Goal: Task Accomplishment & Management: Complete application form

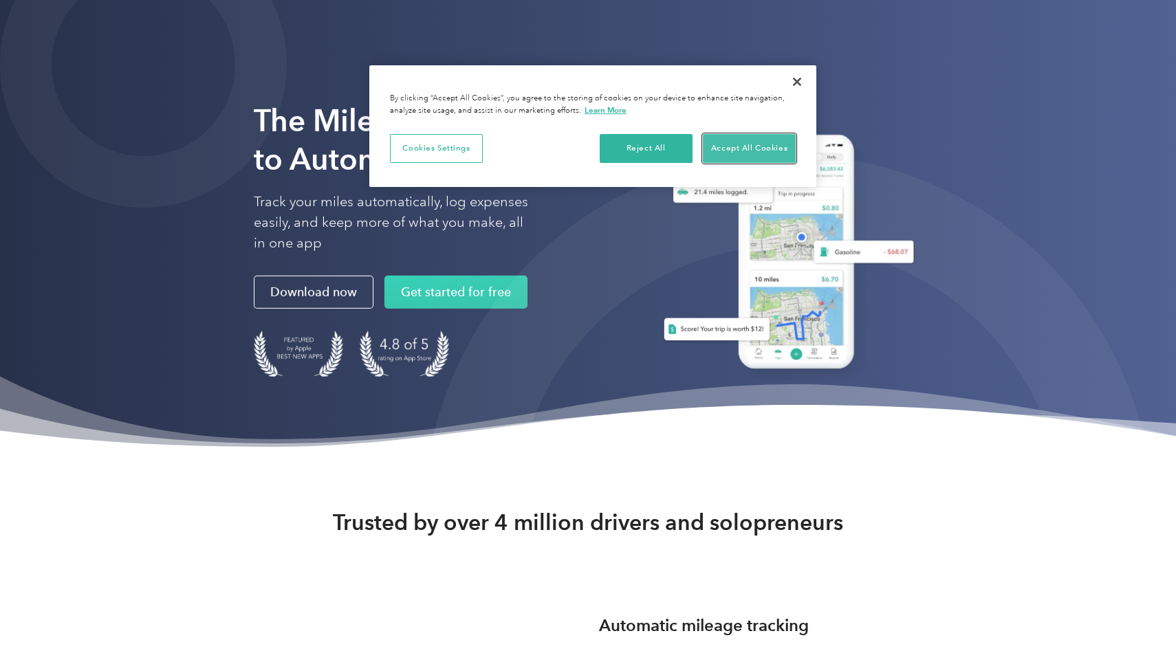
click at [761, 150] on button "Accept All Cookies" at bounding box center [749, 148] width 93 height 29
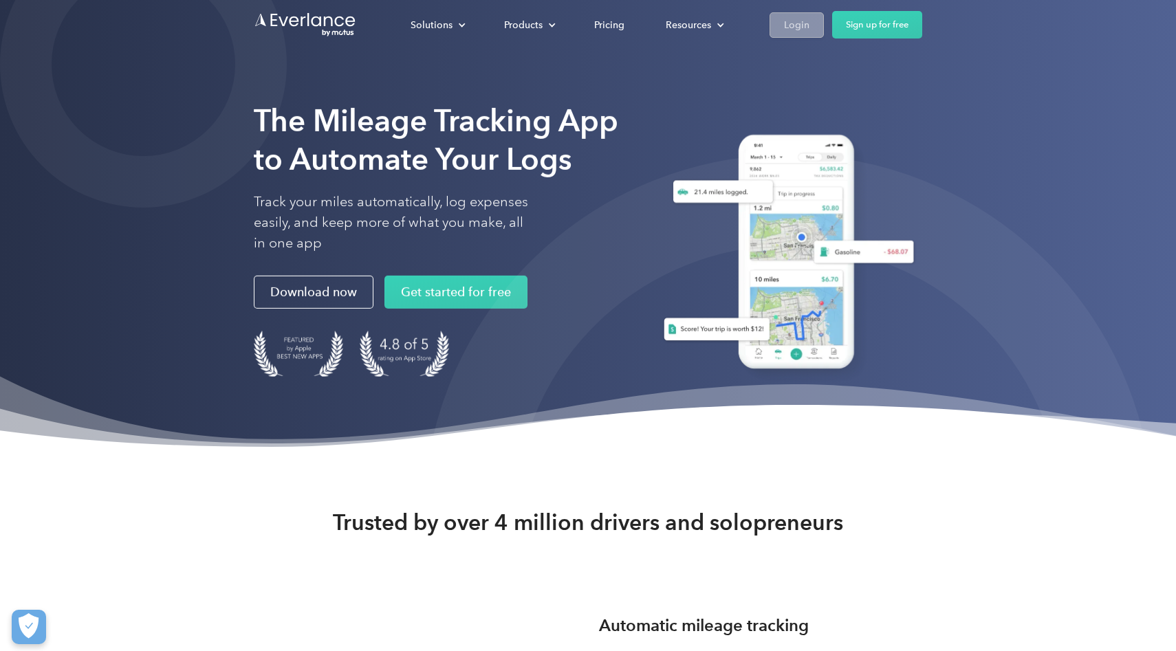
click at [776, 25] on link "Login" at bounding box center [796, 24] width 54 height 25
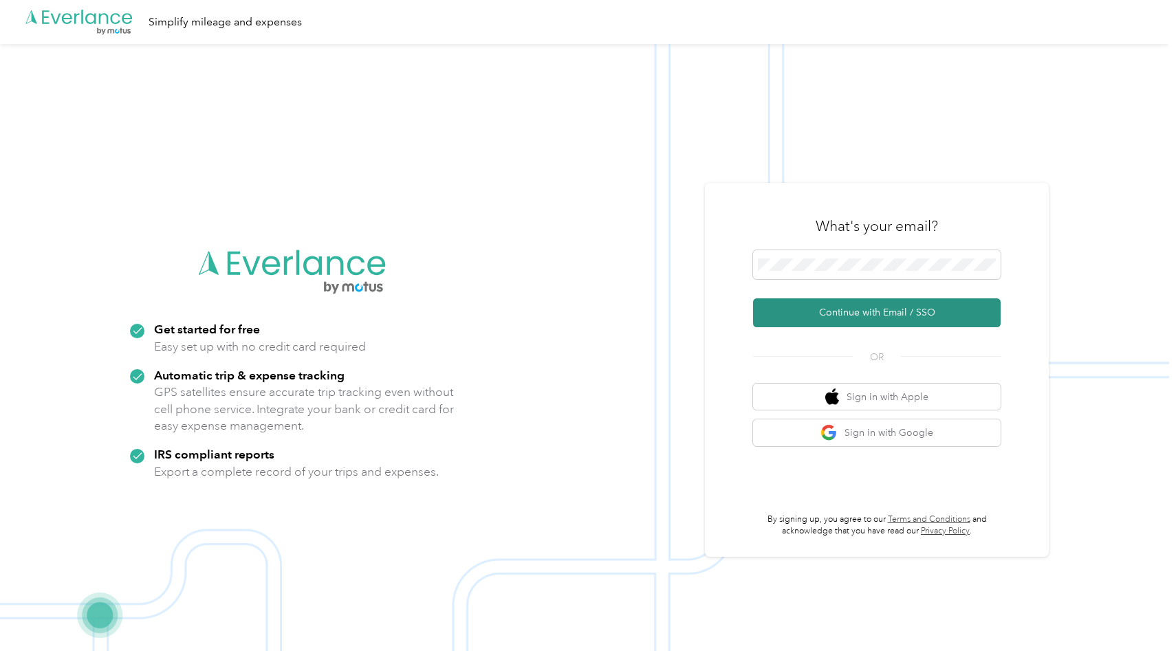
click at [865, 310] on button "Continue with Email / SSO" at bounding box center [876, 312] width 247 height 29
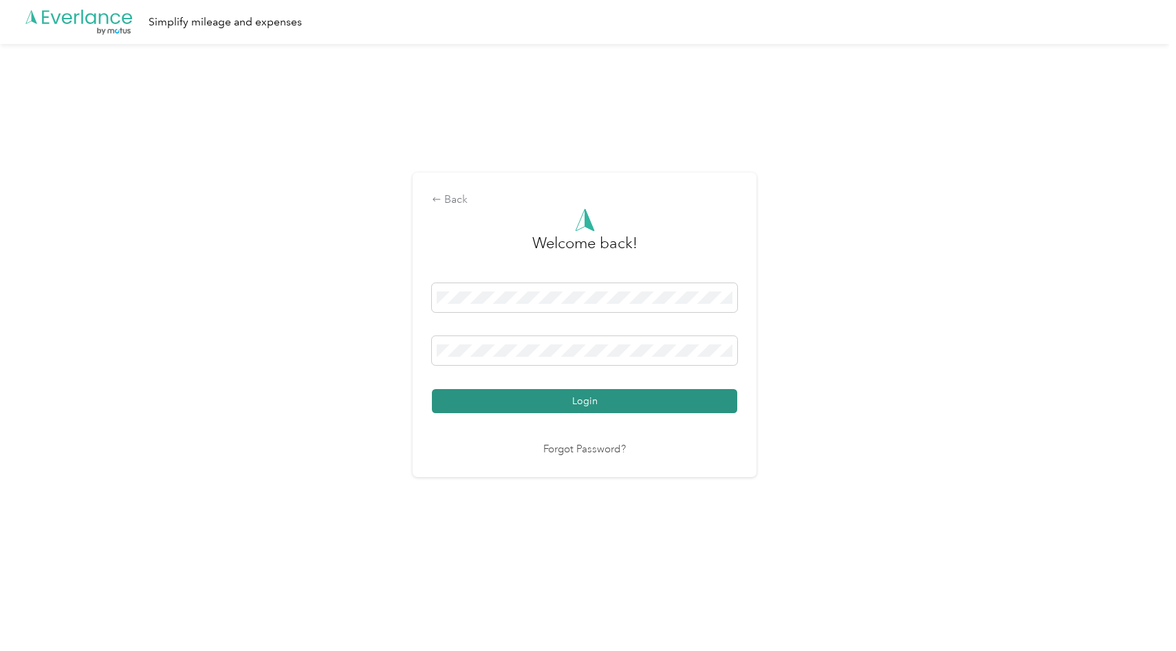
click at [609, 404] on button "Login" at bounding box center [584, 401] width 305 height 24
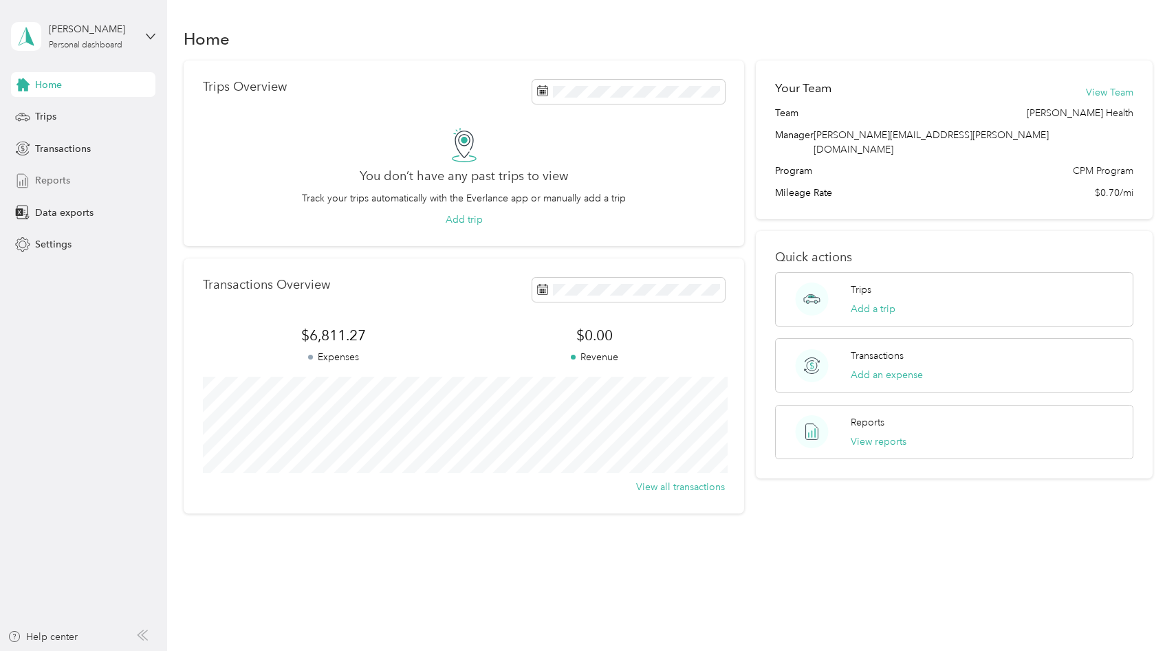
click at [52, 174] on span "Reports" at bounding box center [52, 180] width 35 height 14
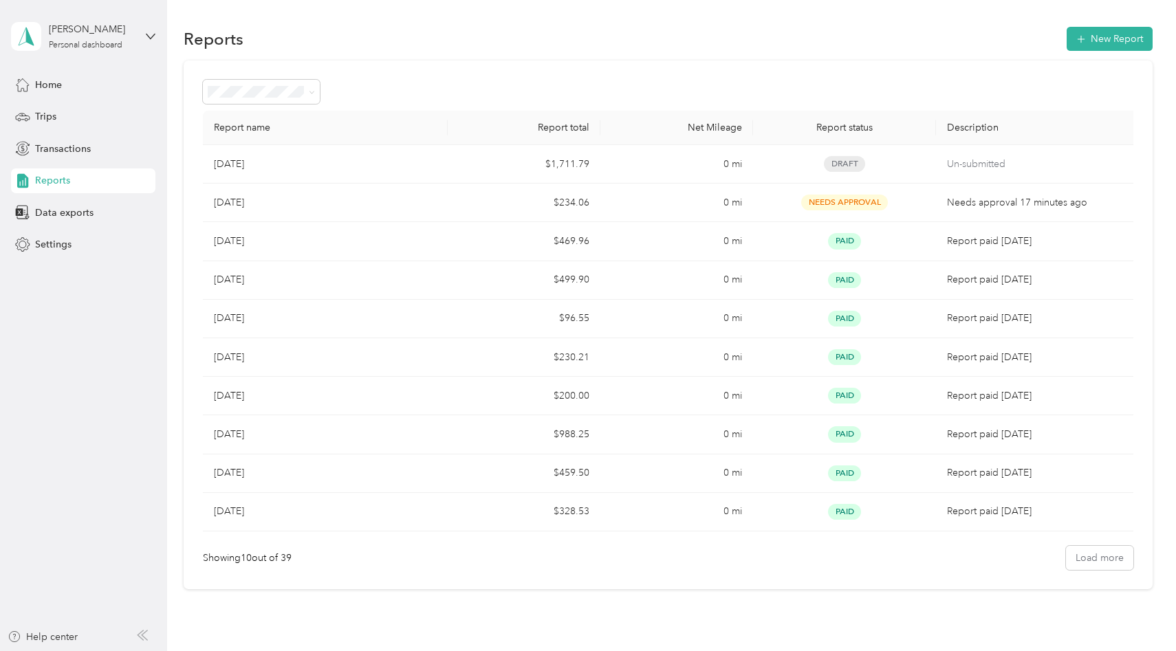
click at [341, 157] on div "[DATE]" at bounding box center [325, 164] width 222 height 15
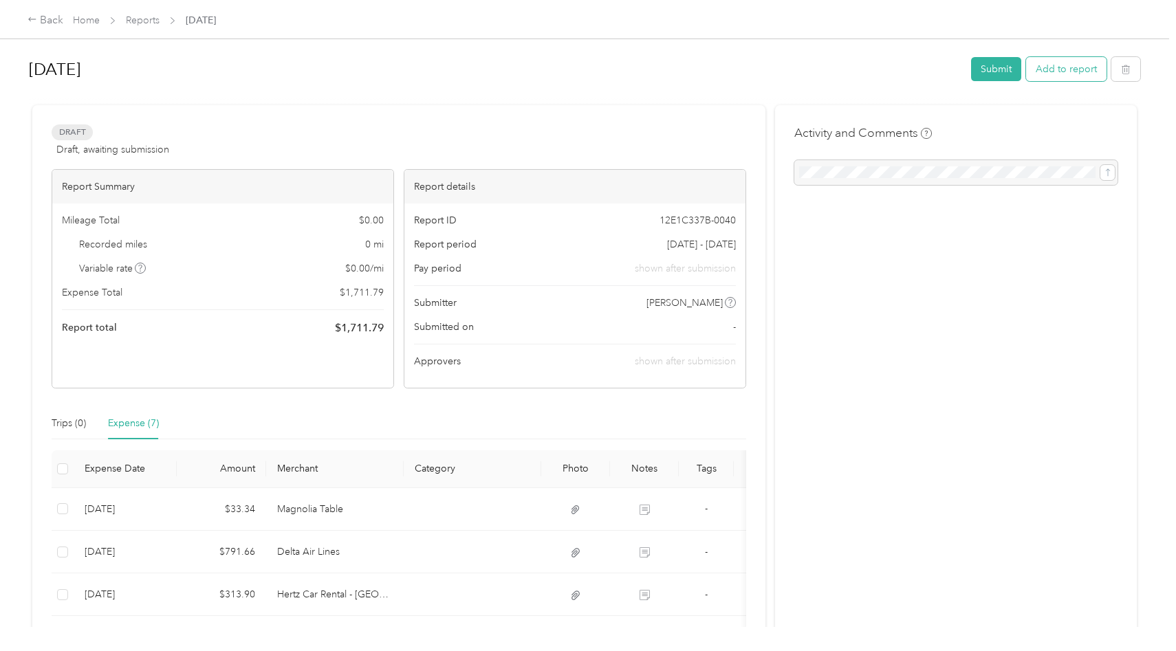
click at [1061, 63] on button "Add to report" at bounding box center [1066, 69] width 80 height 24
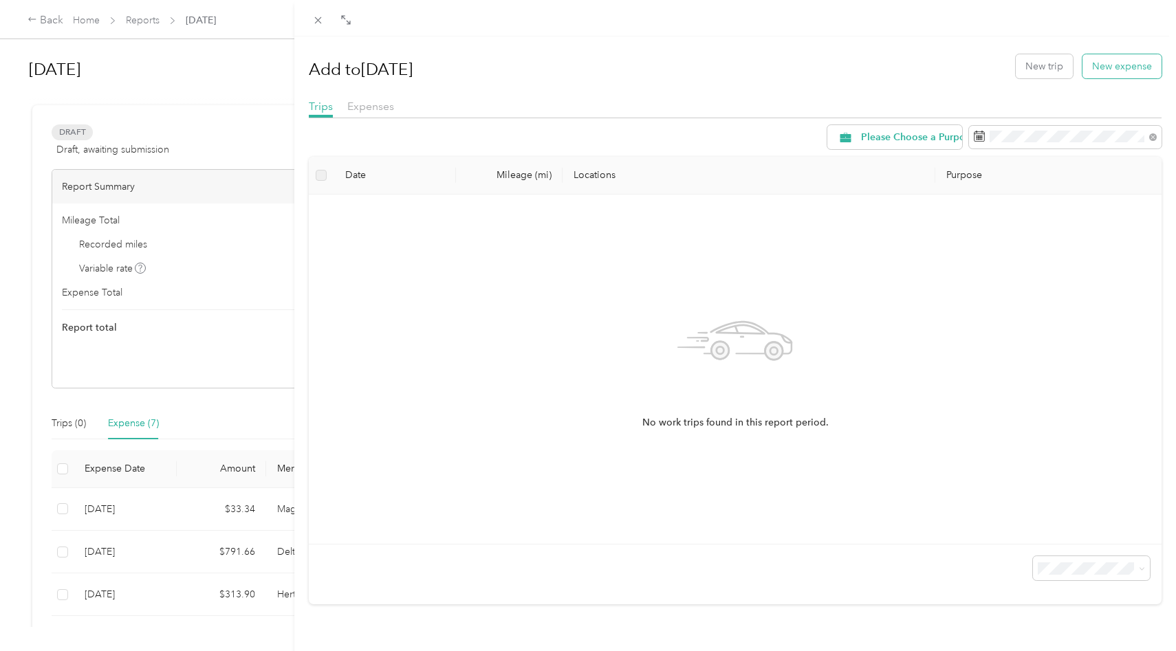
click at [1122, 59] on button "New expense" at bounding box center [1121, 66] width 79 height 24
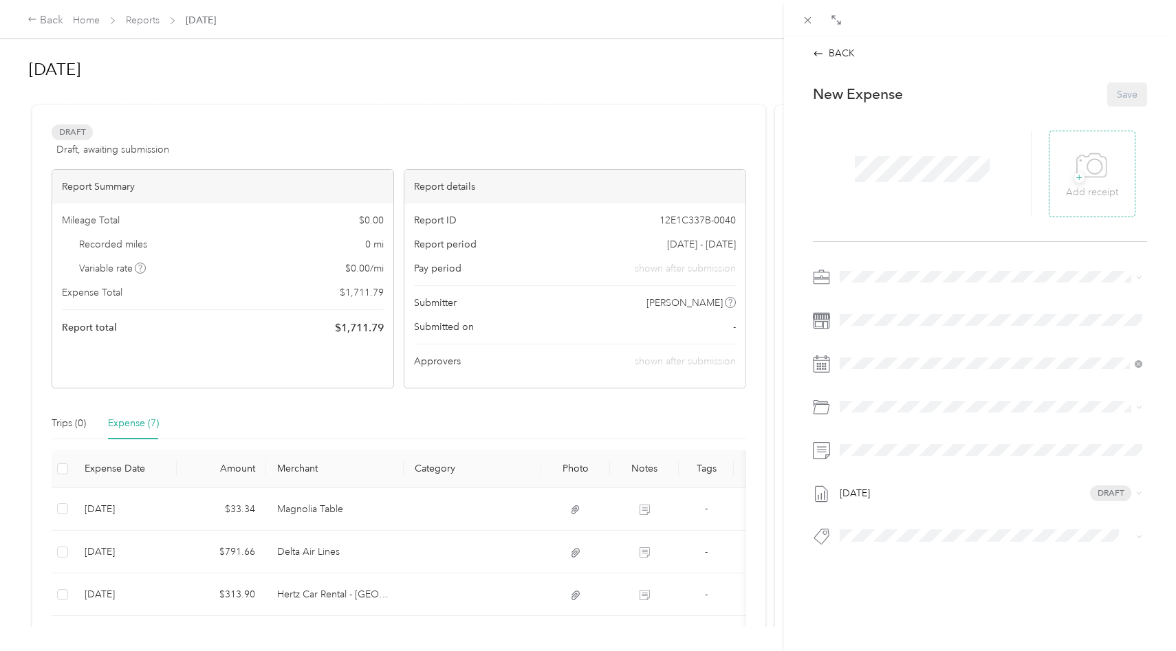
click at [1071, 188] on p "Add receipt" at bounding box center [1092, 192] width 52 height 15
click at [1085, 190] on div at bounding box center [1081, 174] width 67 height 87
click at [1072, 173] on icon at bounding box center [1072, 174] width 4 height 4
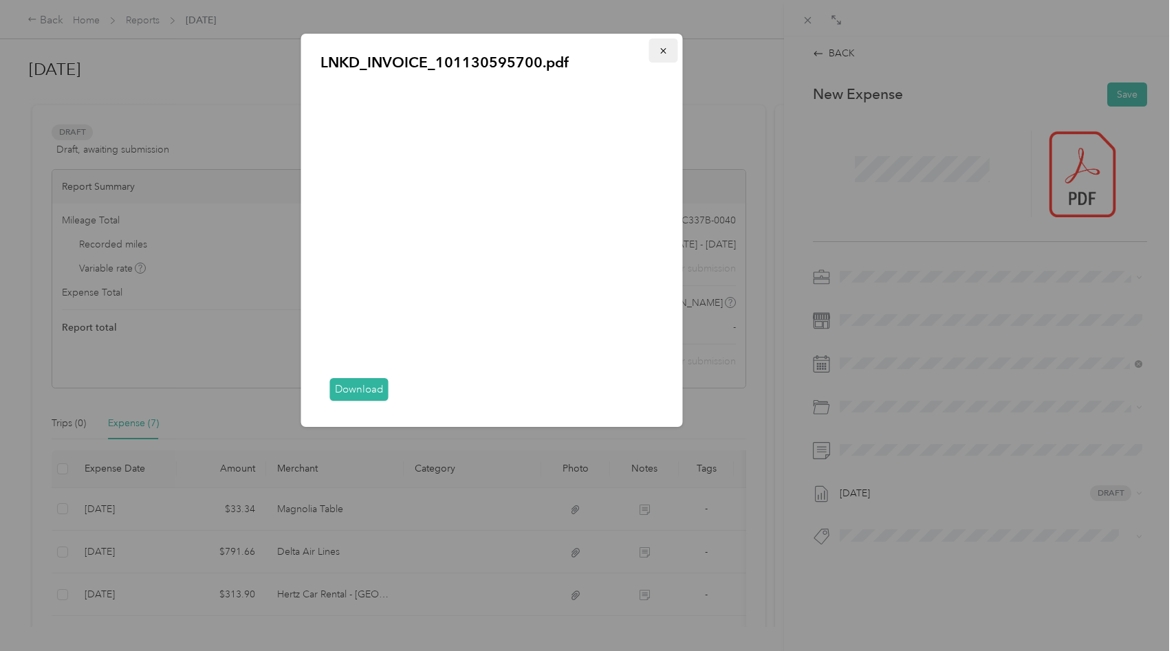
click at [662, 50] on icon "button" at bounding box center [664, 51] width 10 height 10
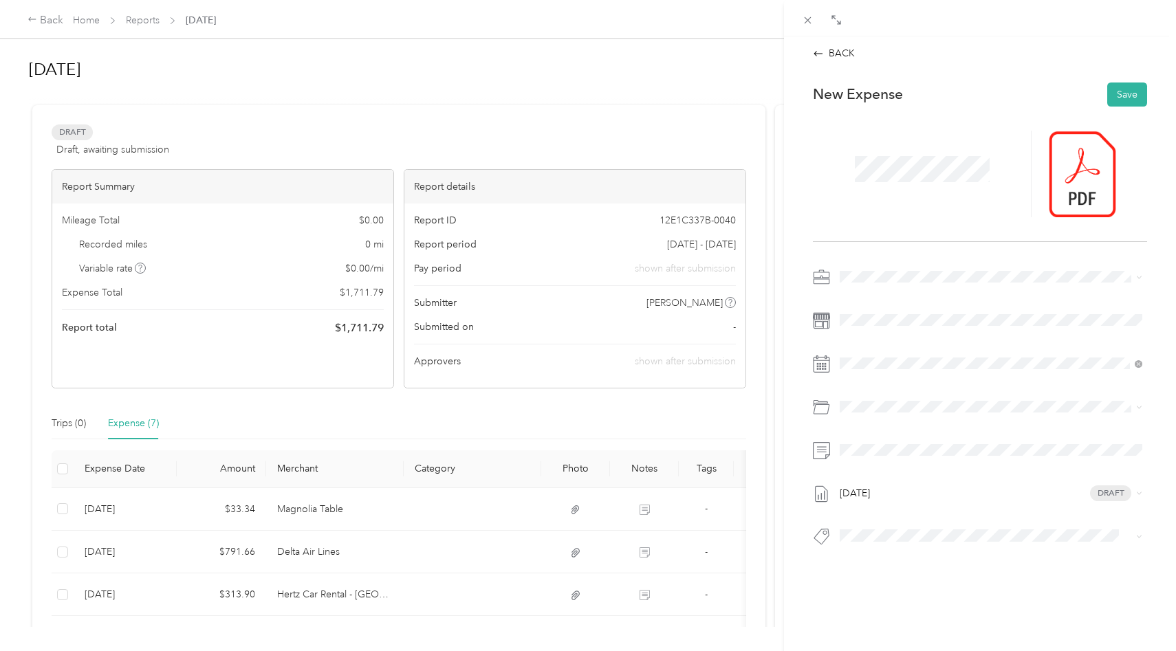
click at [852, 89] on p "New Expense" at bounding box center [858, 94] width 90 height 19
click at [852, 90] on p "New Expense" at bounding box center [858, 94] width 90 height 19
click at [852, 118] on div at bounding box center [980, 174] width 334 height 135
click at [925, 284] on span at bounding box center [991, 277] width 312 height 22
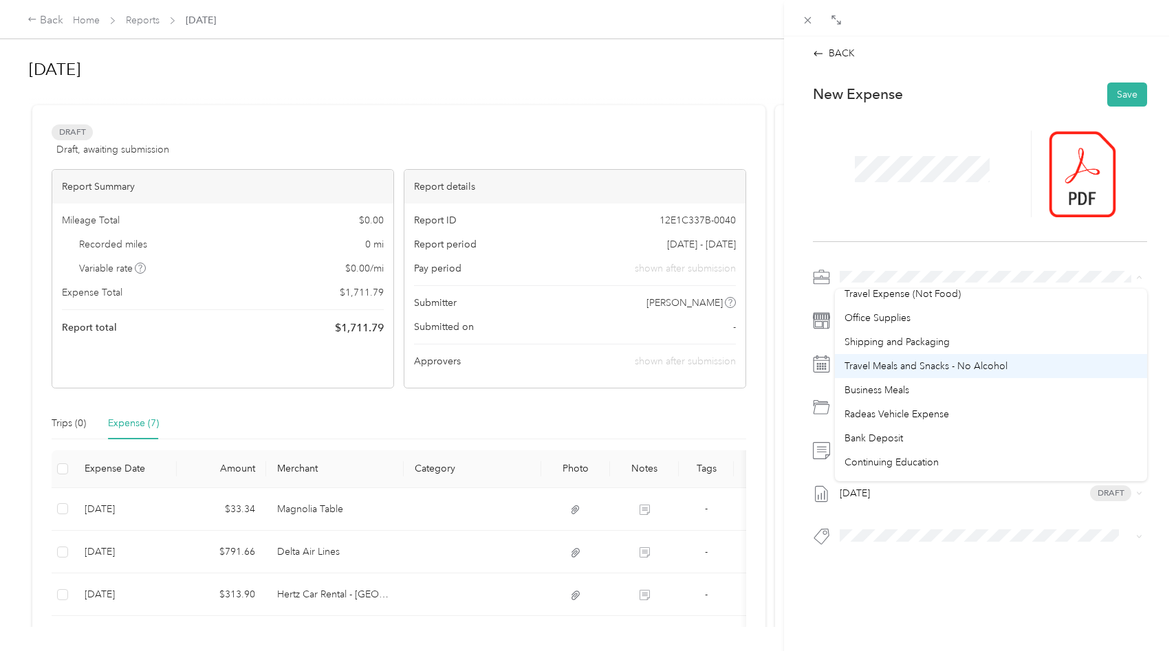
scroll to position [96, 0]
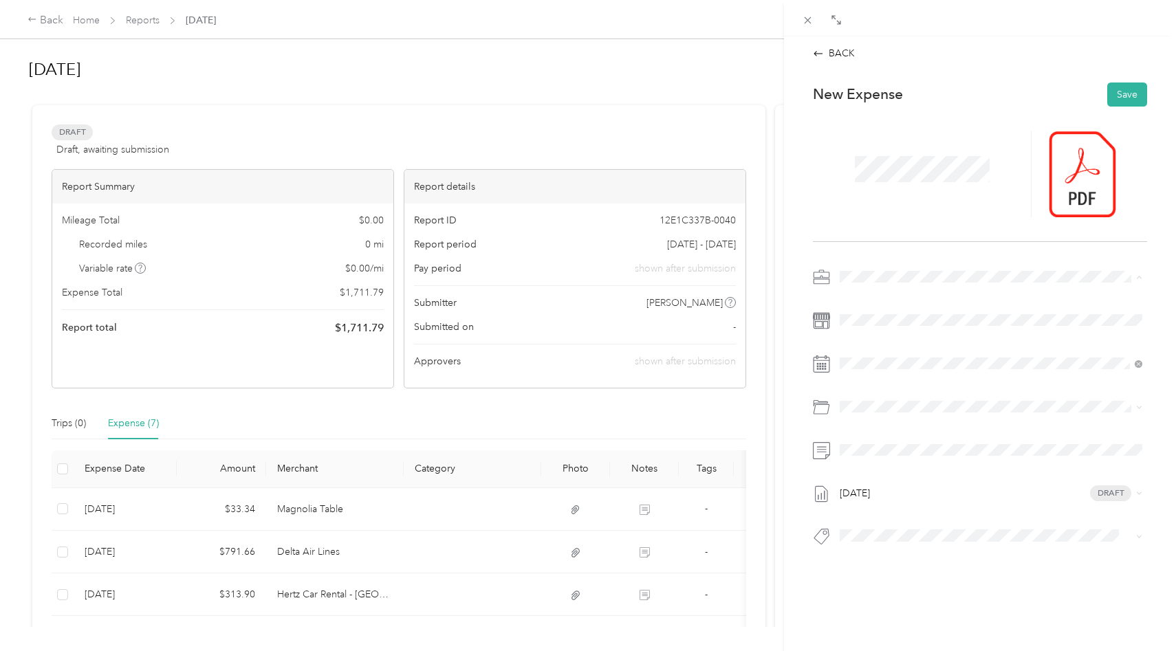
click at [883, 441] on span "Continuing Education" at bounding box center [891, 445] width 94 height 12
click at [903, 585] on div "New Expense Save [DATE] Draft" at bounding box center [979, 338] width 363 height 531
click at [1053, 177] on div at bounding box center [1081, 174] width 67 height 87
click at [1072, 171] on icon at bounding box center [1072, 174] width 12 height 12
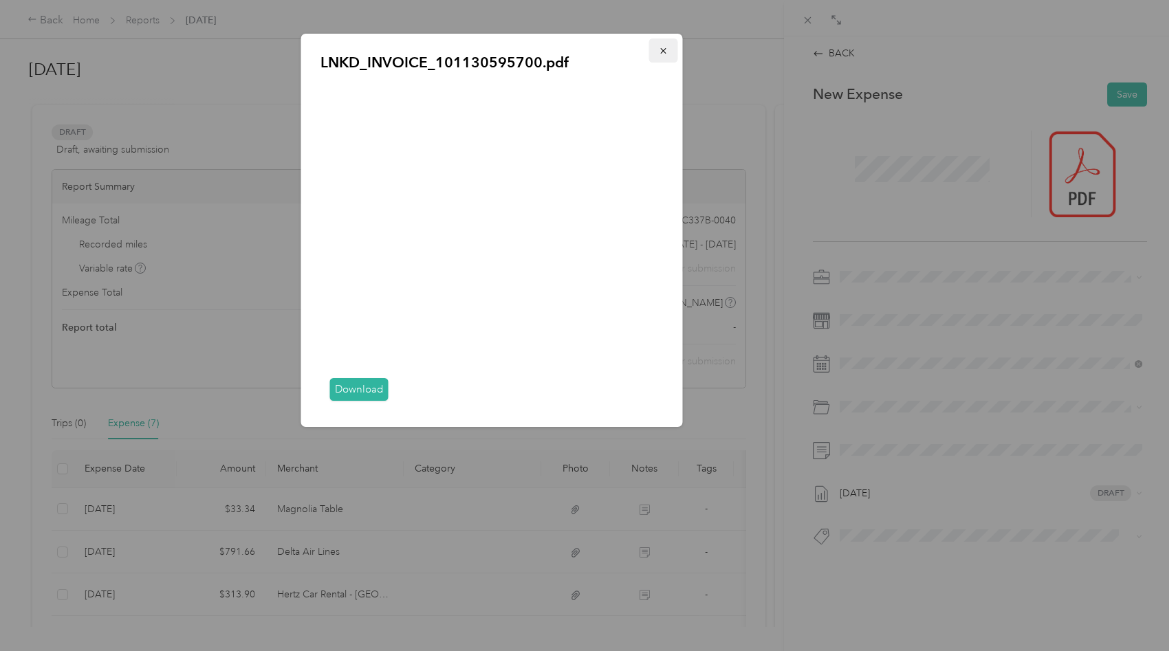
click at [654, 52] on button "button" at bounding box center [663, 50] width 29 height 24
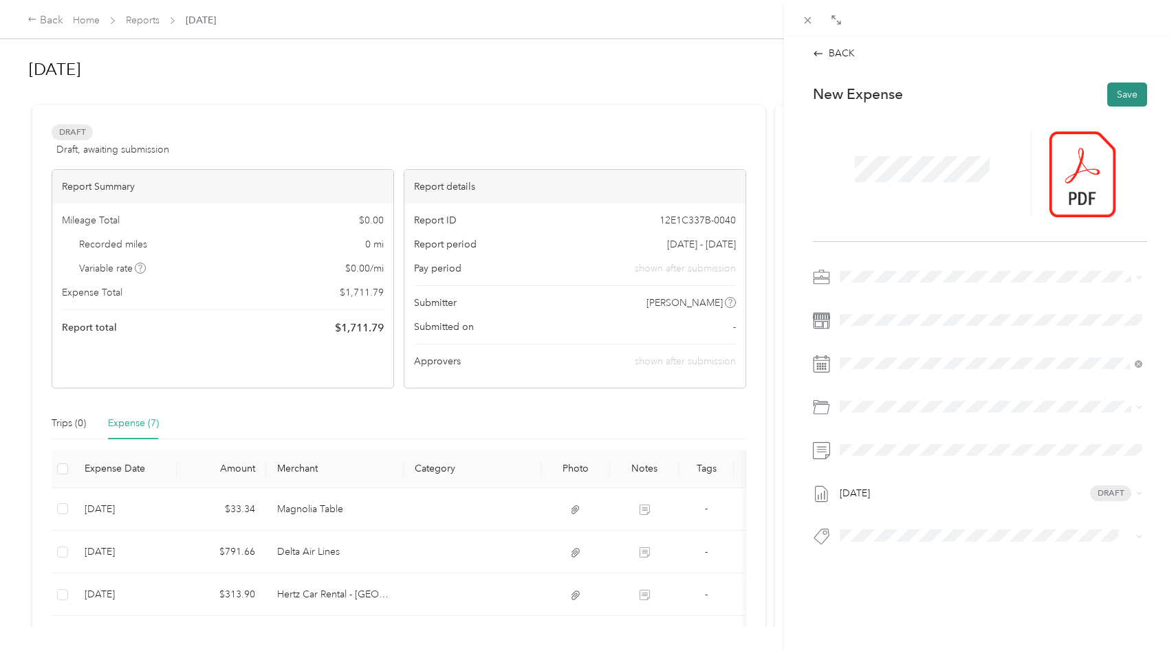
click at [1128, 96] on button "Save" at bounding box center [1127, 94] width 40 height 24
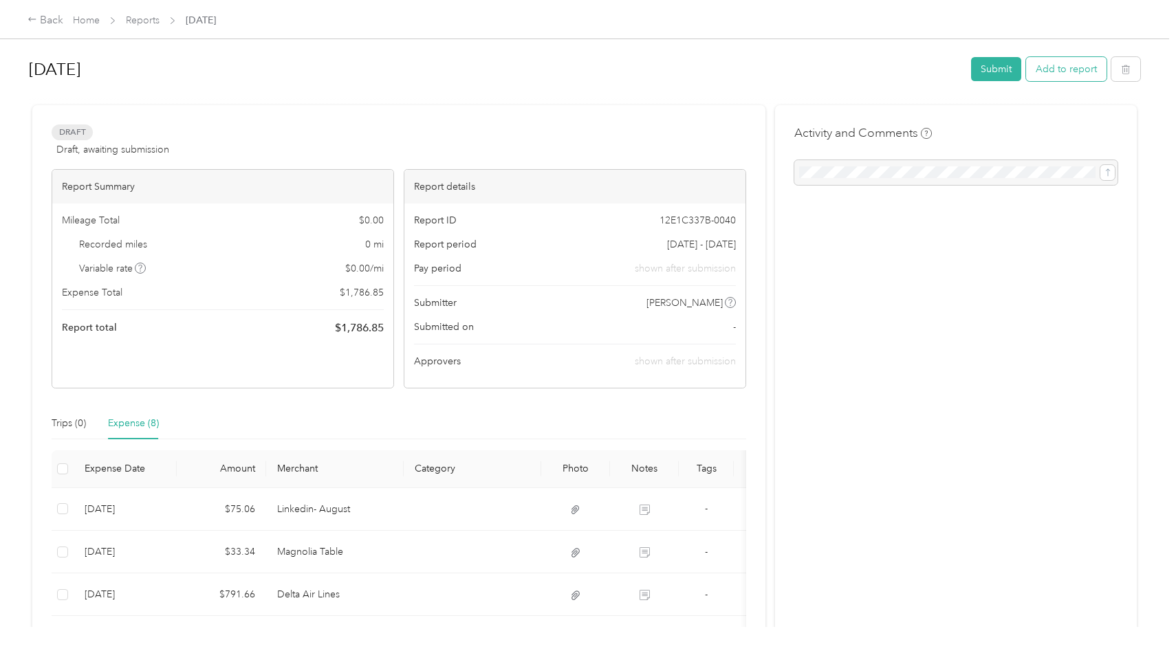
click at [1075, 70] on button "Add to report" at bounding box center [1066, 69] width 80 height 24
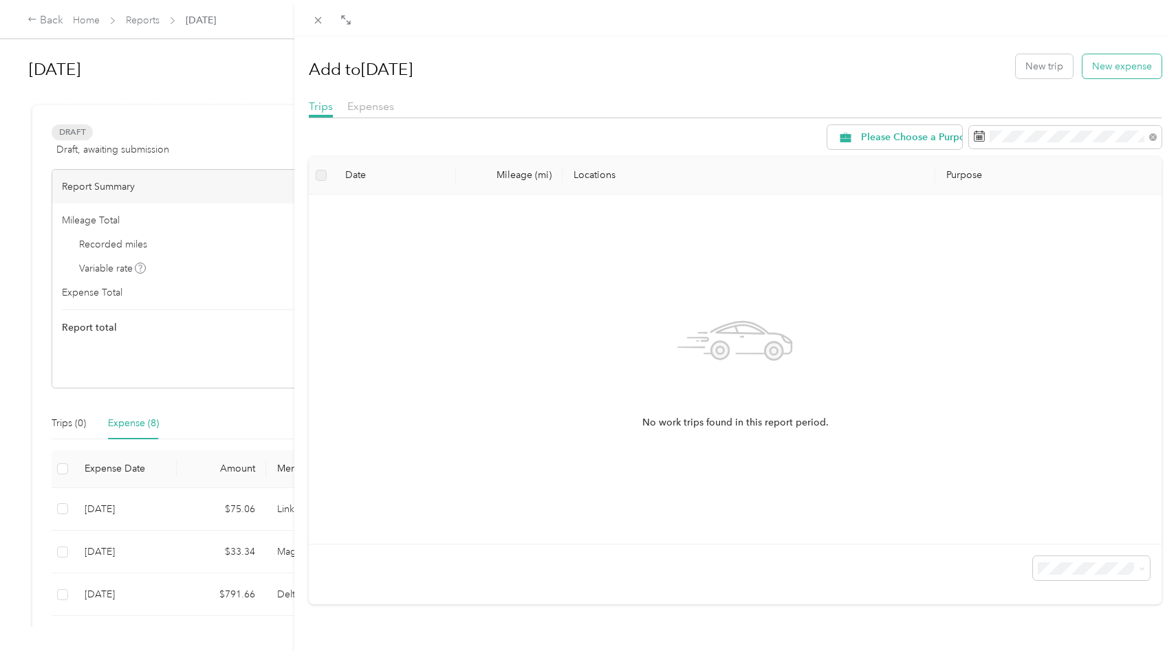
click at [1101, 61] on button "New expense" at bounding box center [1121, 66] width 79 height 24
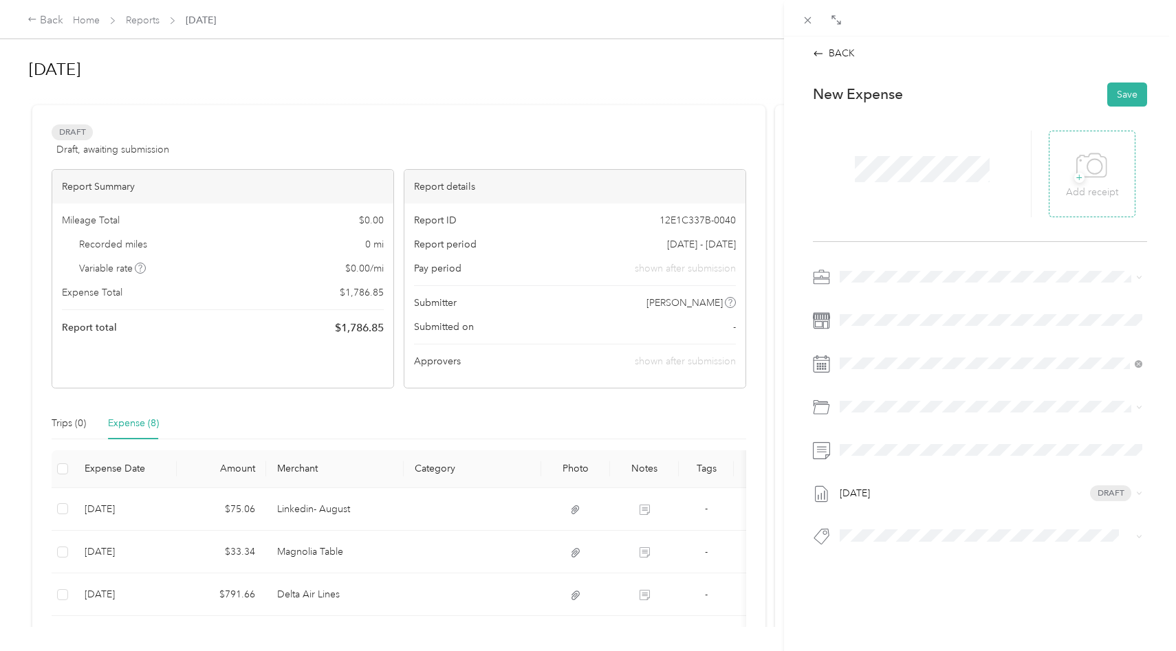
click at [1074, 179] on span "+" at bounding box center [1079, 178] width 10 height 10
click at [1071, 172] on icon at bounding box center [1072, 174] width 4 height 4
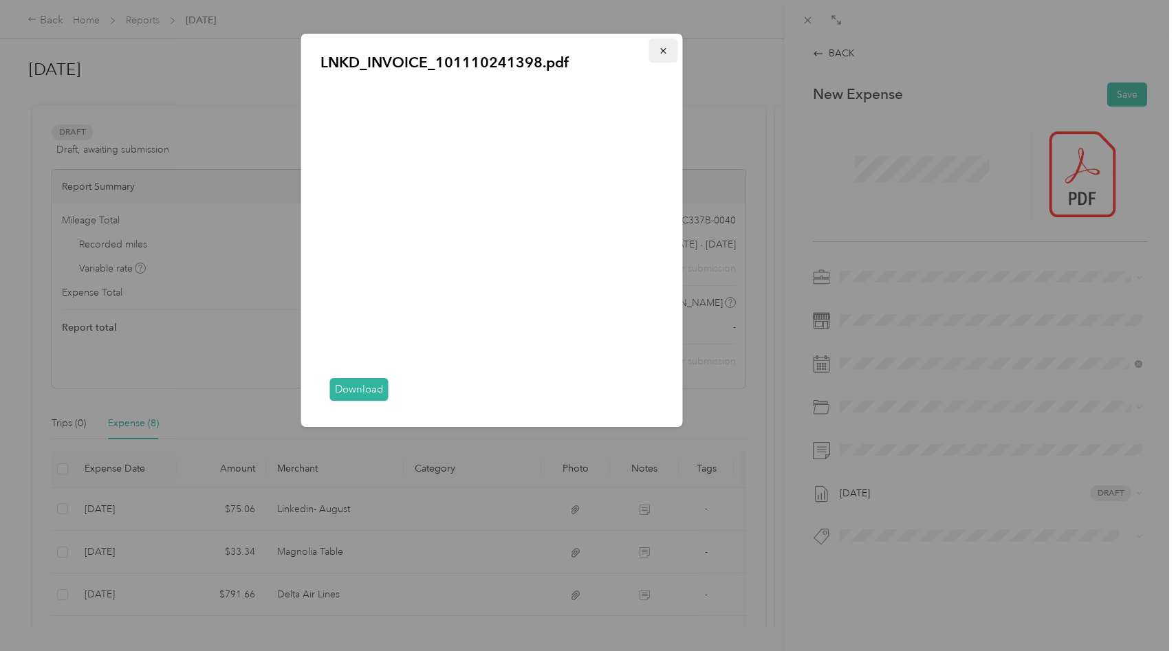
click at [661, 48] on icon "button" at bounding box center [662, 50] width 5 height 5
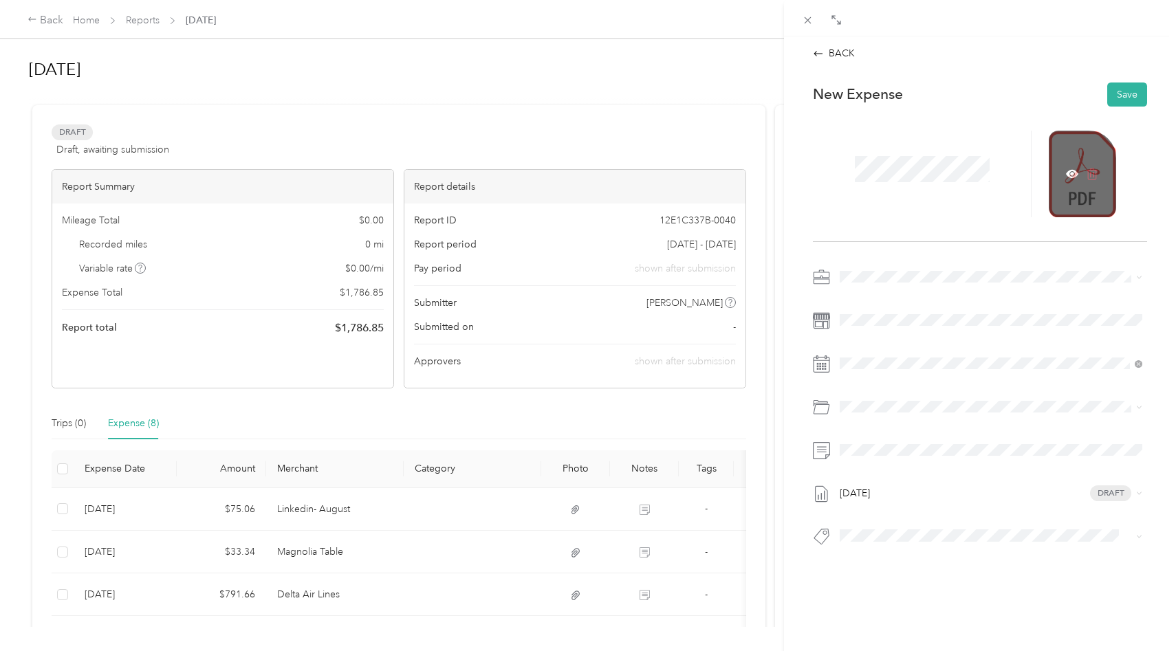
click at [1090, 173] on icon at bounding box center [1090, 174] width 0 height 5
click at [1080, 179] on span "+" at bounding box center [1079, 178] width 10 height 10
click at [1072, 170] on icon at bounding box center [1072, 173] width 12 height 8
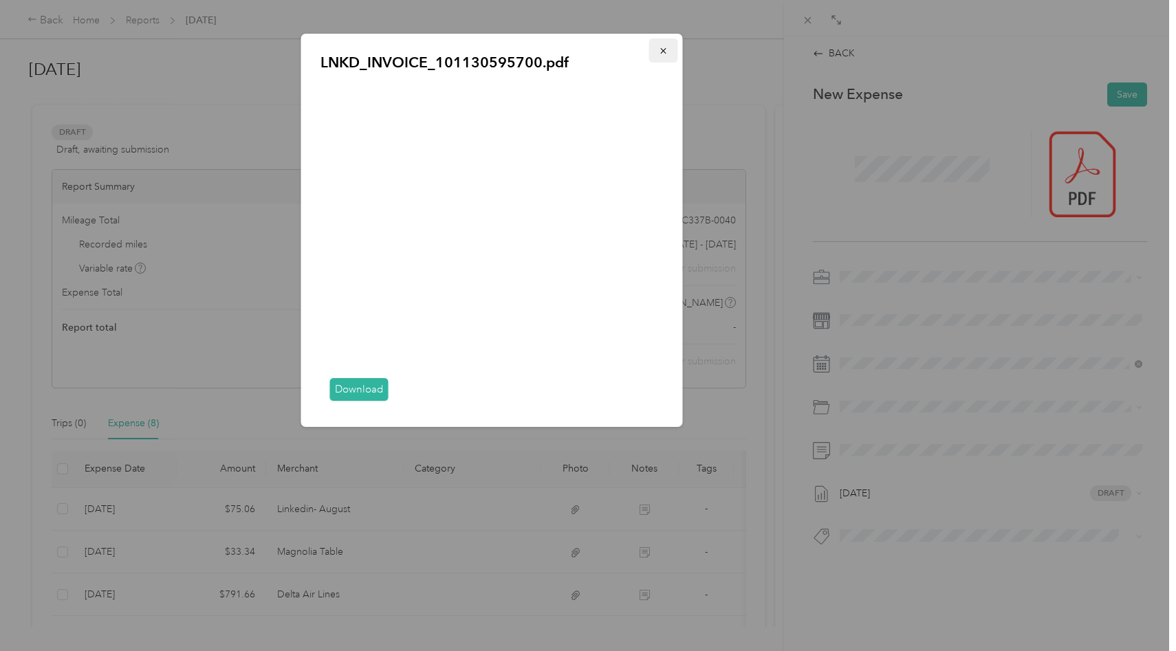
click at [659, 48] on icon "button" at bounding box center [664, 51] width 10 height 10
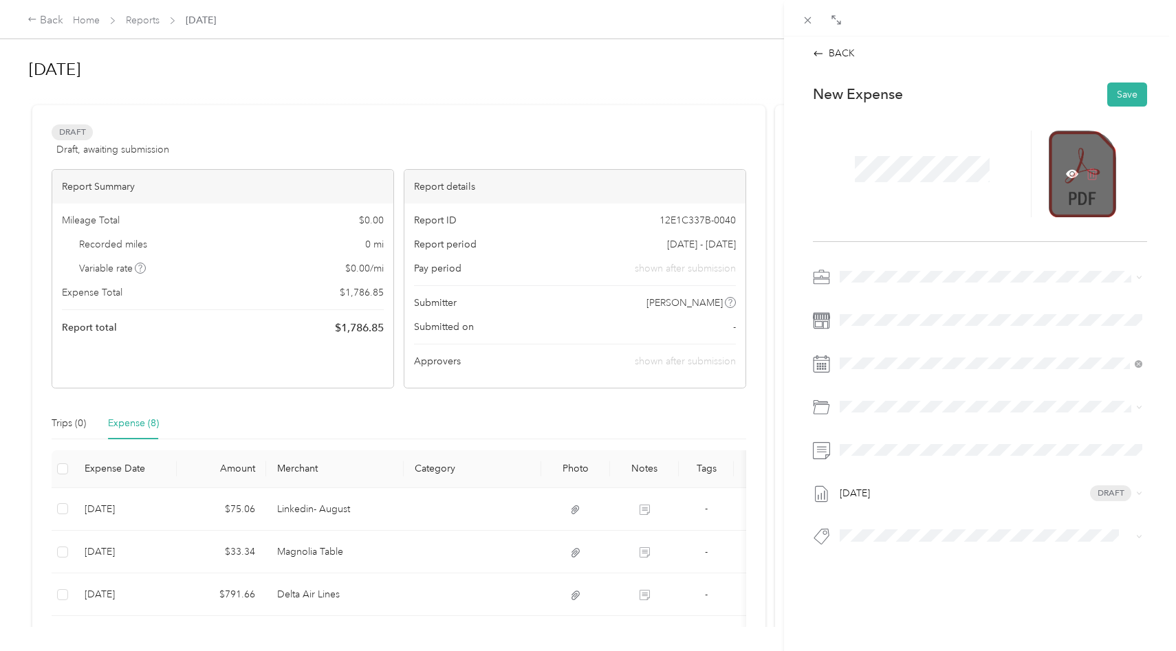
click at [1094, 172] on icon at bounding box center [1092, 174] width 12 height 12
click at [1075, 181] on span "+" at bounding box center [1079, 178] width 10 height 10
click at [1069, 173] on icon at bounding box center [1072, 173] width 12 height 8
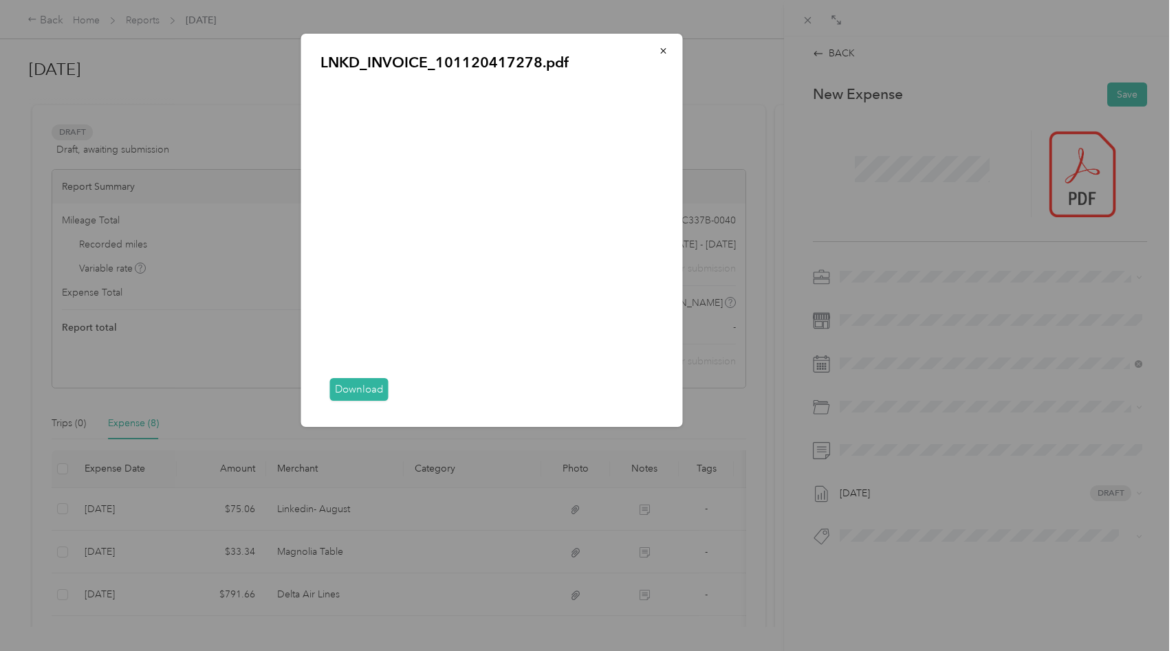
click at [1002, 213] on div at bounding box center [588, 325] width 1176 height 651
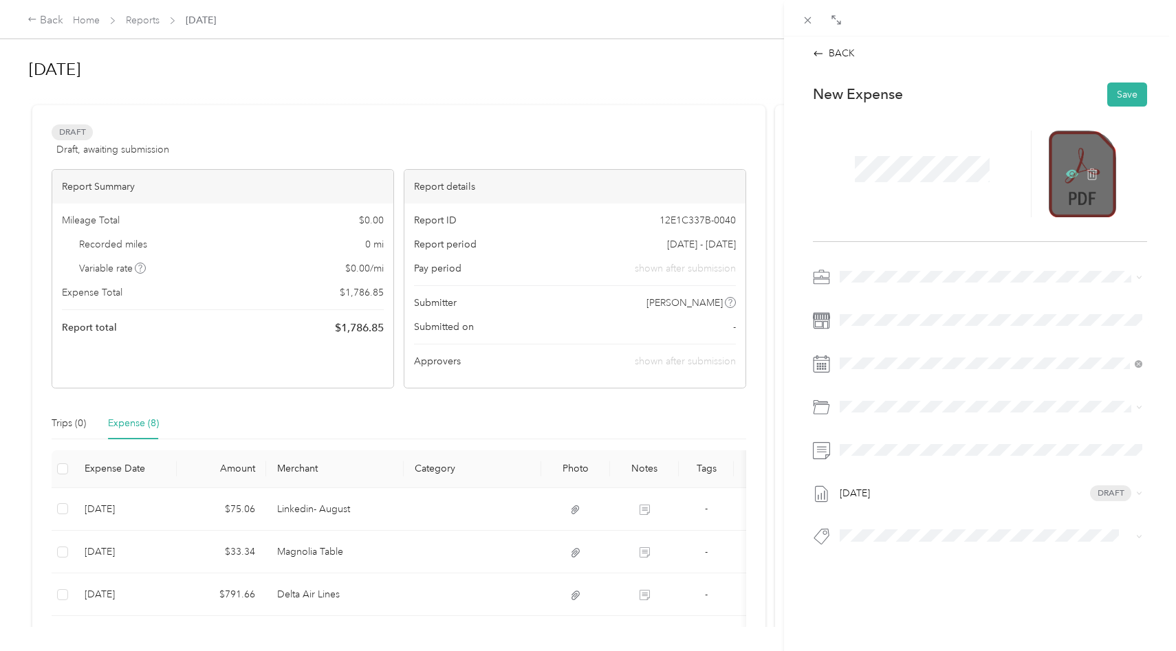
click at [1073, 175] on icon at bounding box center [1072, 174] width 4 height 4
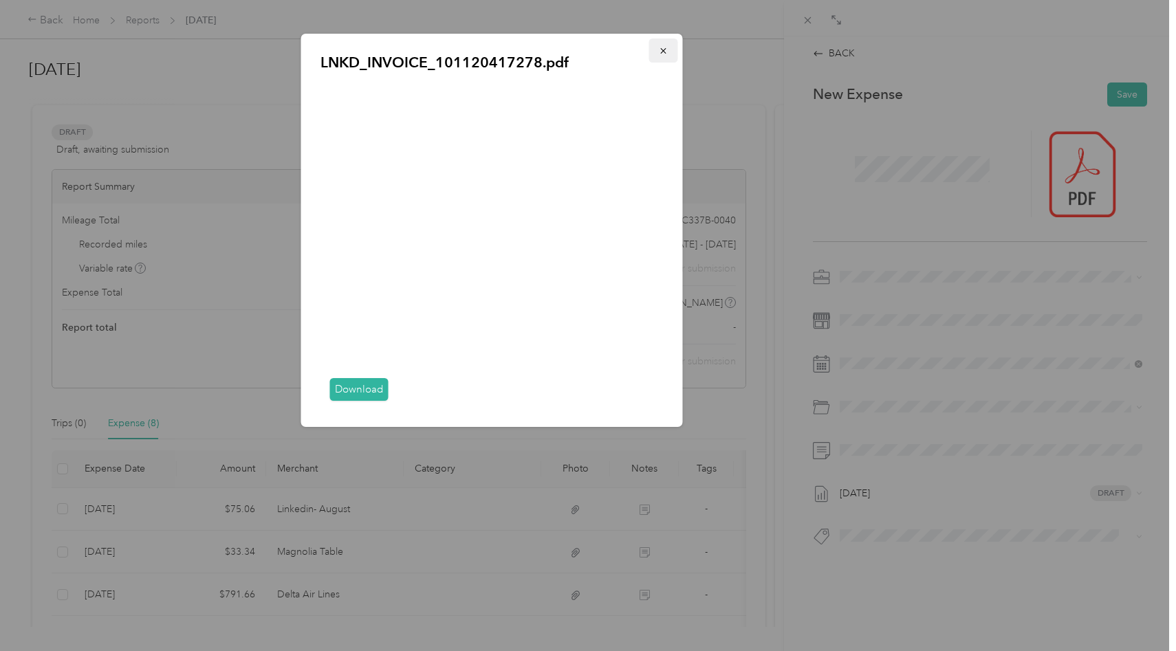
click at [663, 49] on icon "button" at bounding box center [664, 51] width 10 height 10
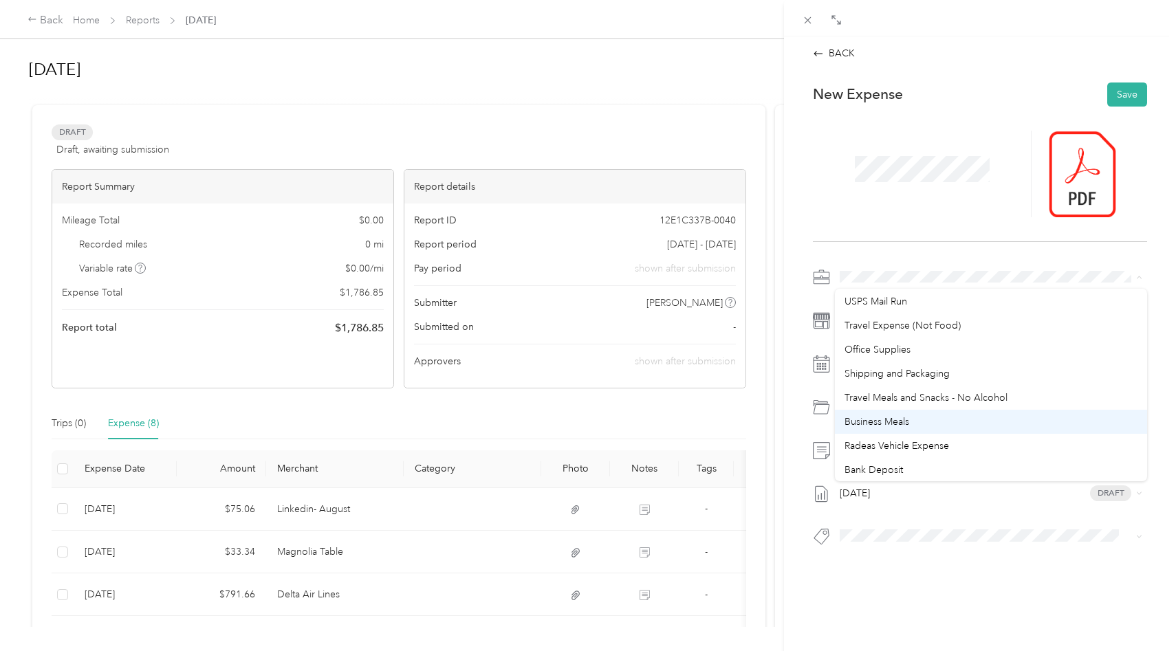
scroll to position [96, 0]
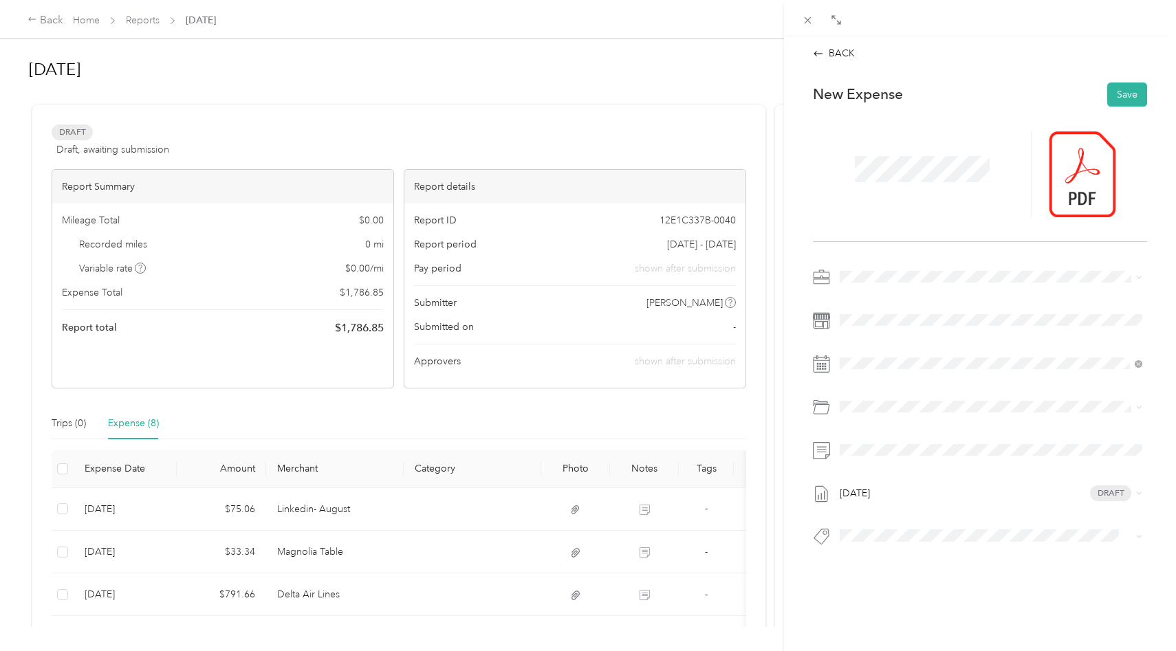
click at [886, 439] on span "Continuing Education" at bounding box center [891, 445] width 94 height 12
click at [1124, 95] on button "Save" at bounding box center [1127, 94] width 40 height 24
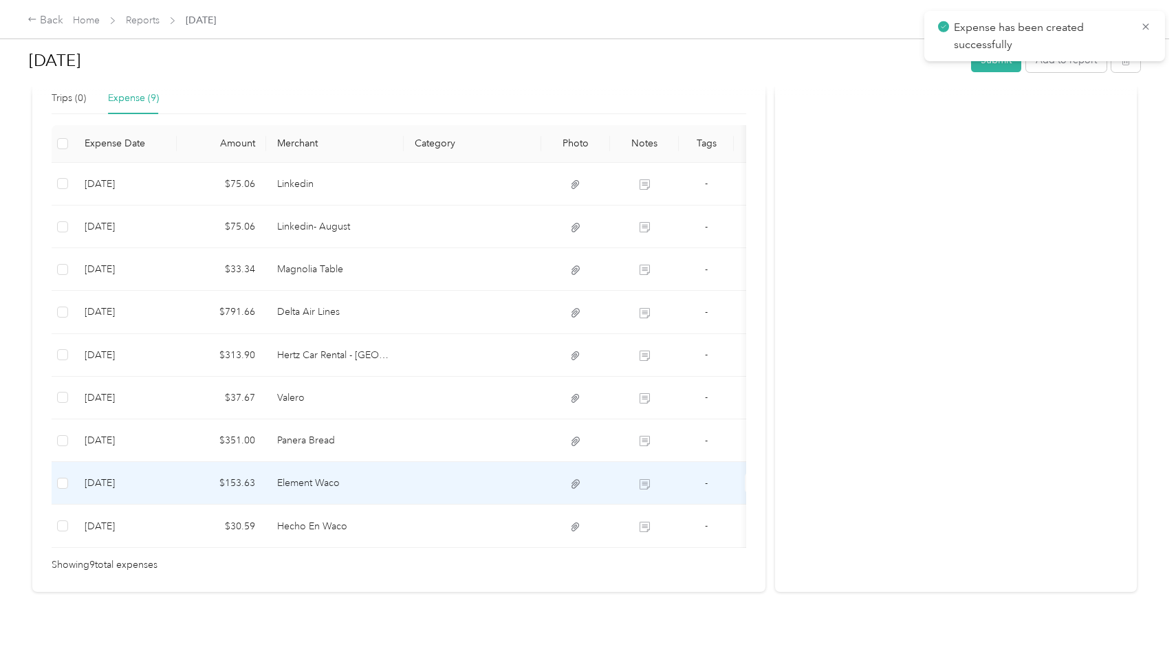
scroll to position [327, 0]
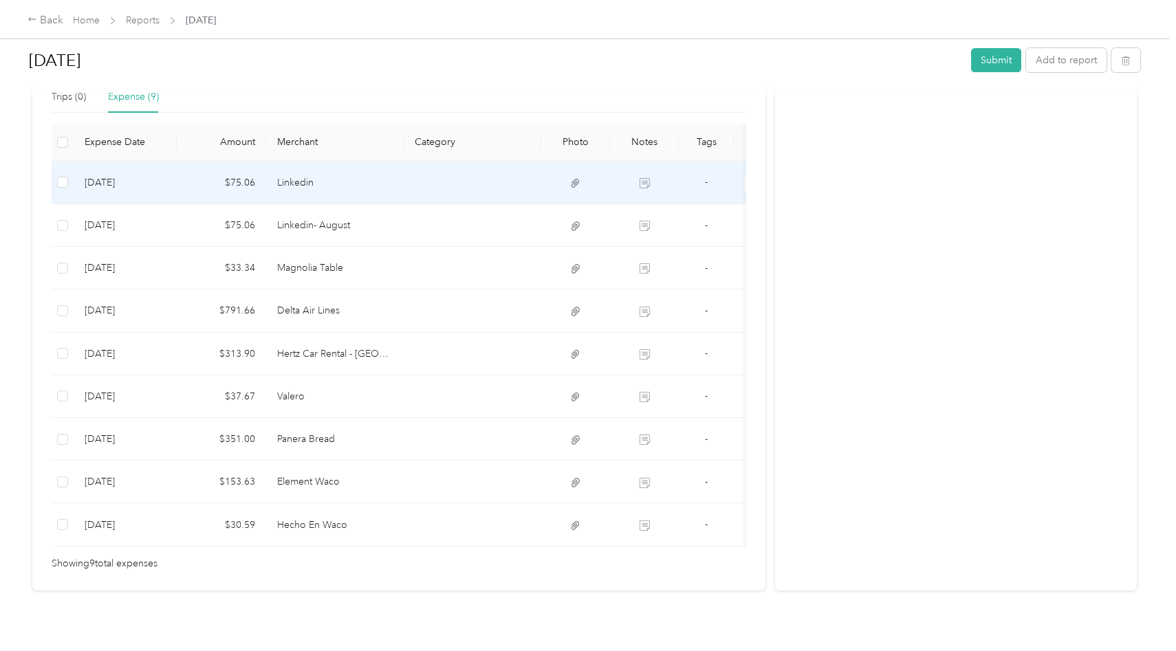
click at [300, 179] on td "Linkedin" at bounding box center [334, 183] width 137 height 43
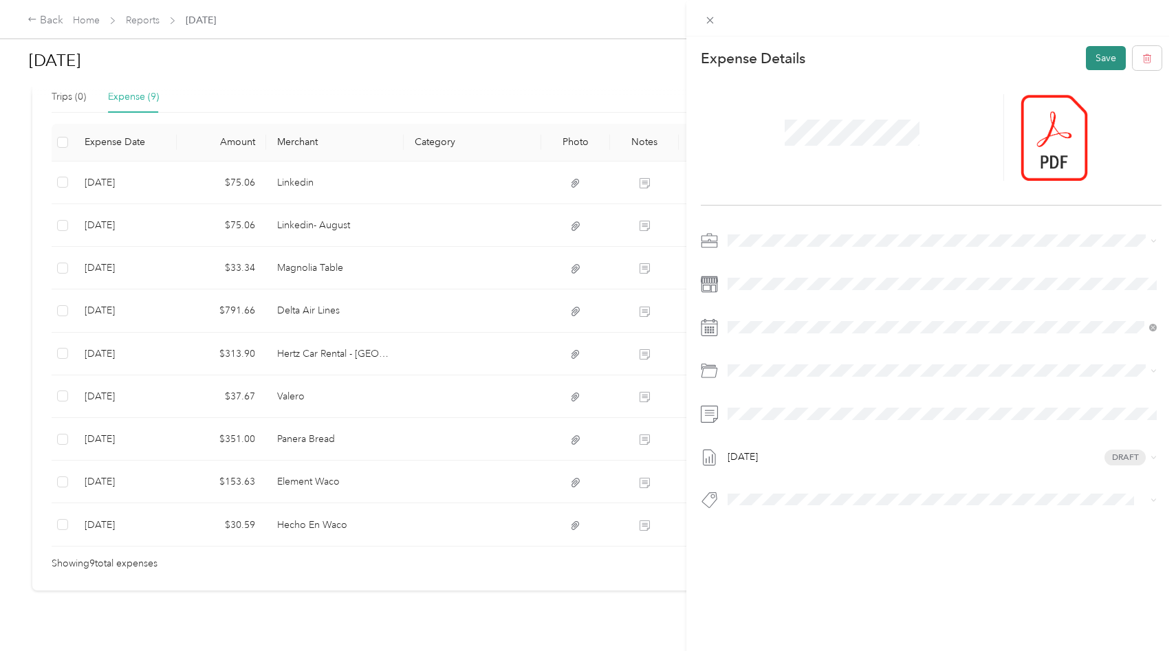
click at [1116, 63] on button "Save" at bounding box center [1106, 58] width 40 height 24
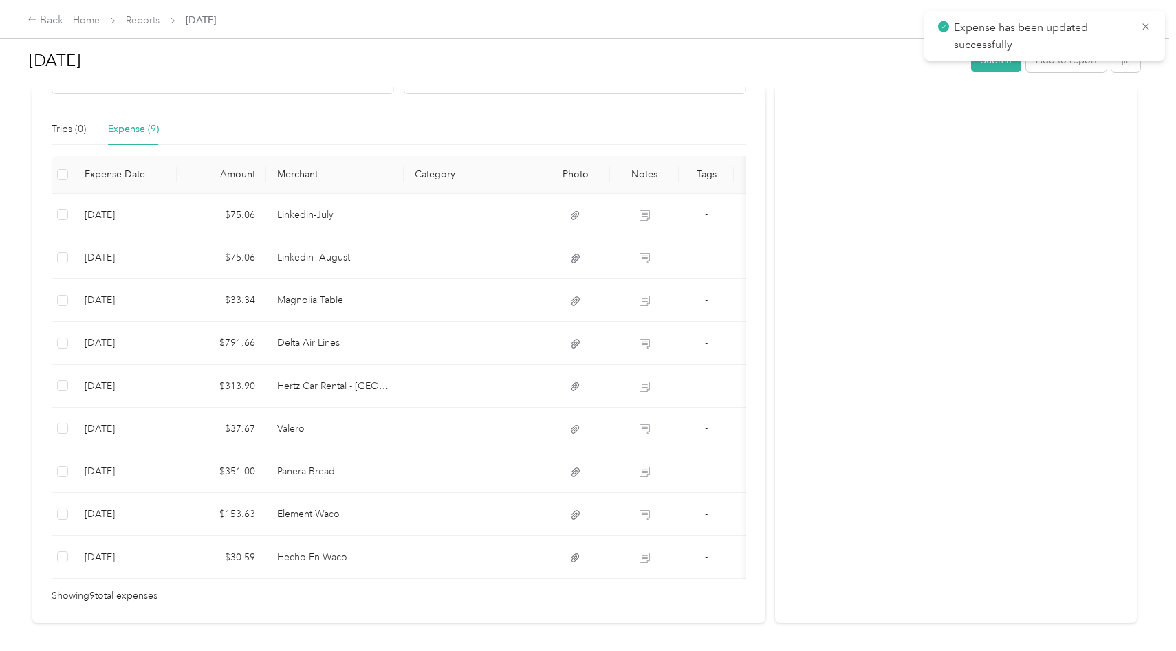
scroll to position [294, 0]
click at [1059, 68] on button "Add to report" at bounding box center [1066, 60] width 80 height 24
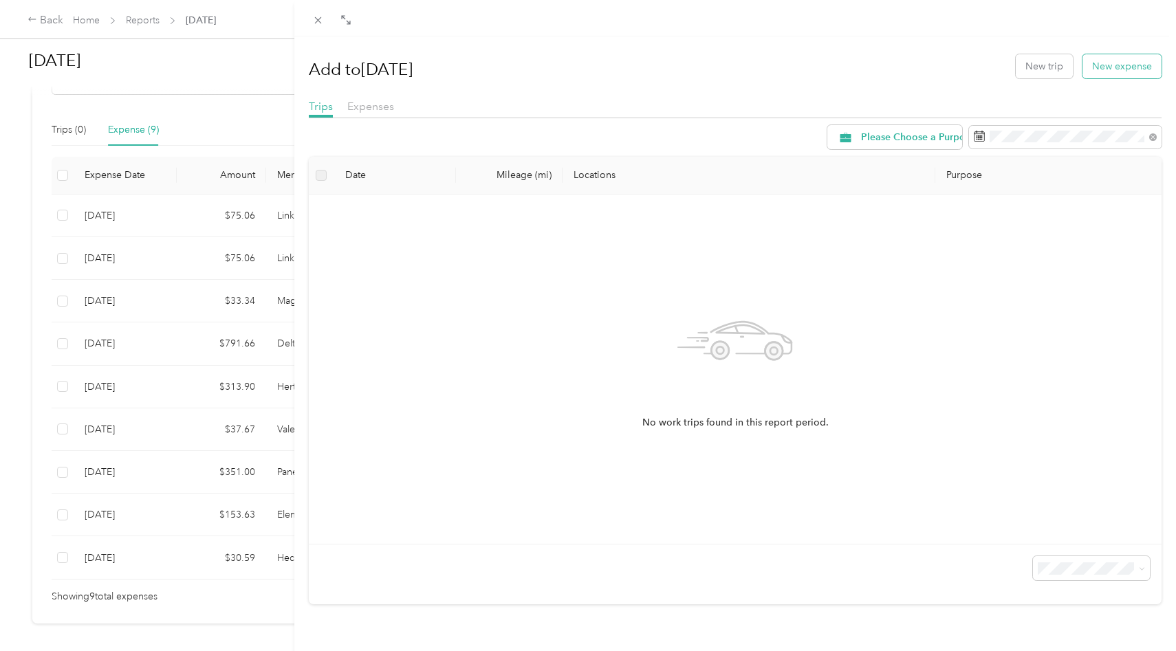
click at [1109, 70] on button "New expense" at bounding box center [1121, 66] width 79 height 24
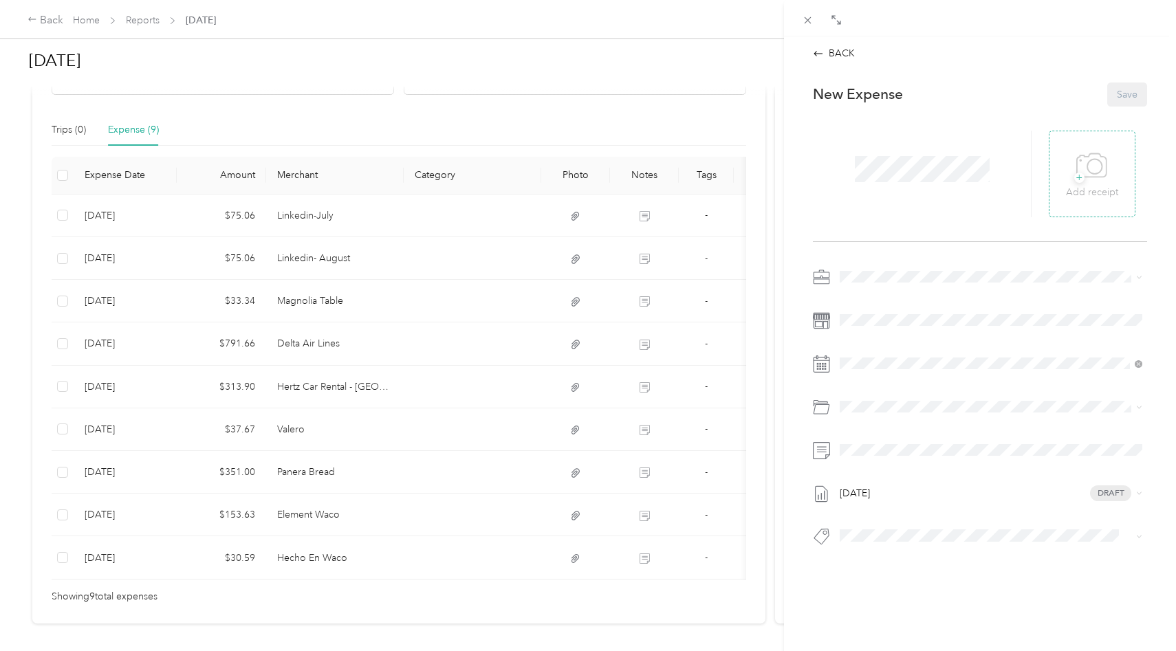
click at [1077, 188] on p "Add receipt" at bounding box center [1092, 192] width 52 height 15
click at [1069, 175] on icon at bounding box center [1072, 173] width 12 height 8
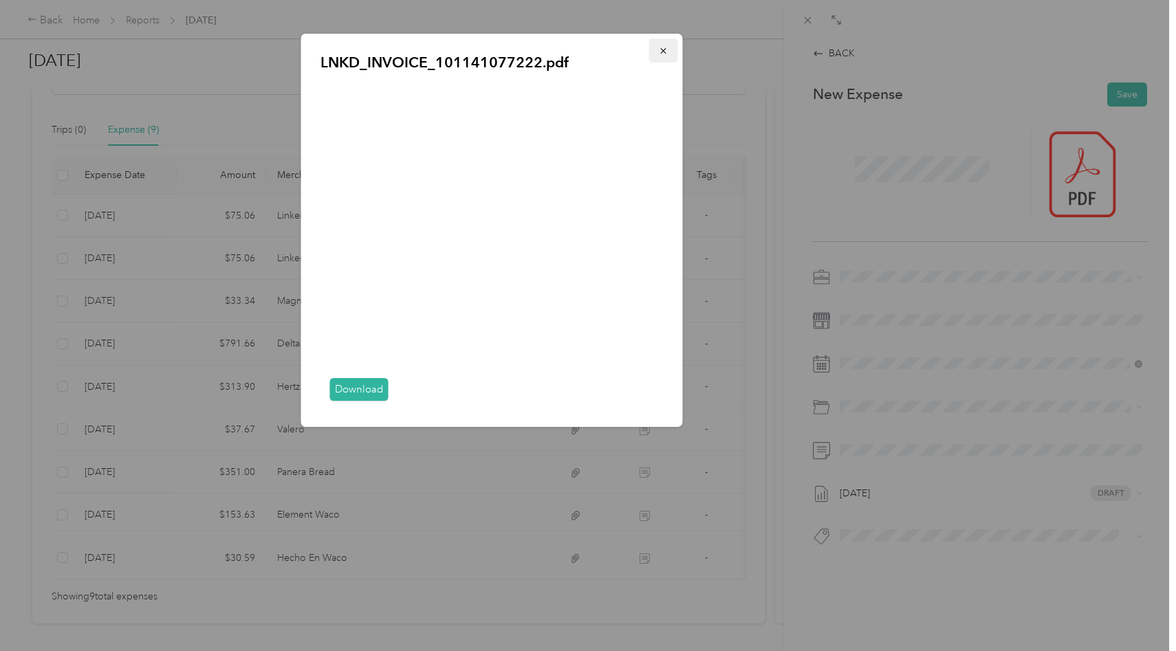
click at [662, 50] on icon "button" at bounding box center [662, 50] width 5 height 5
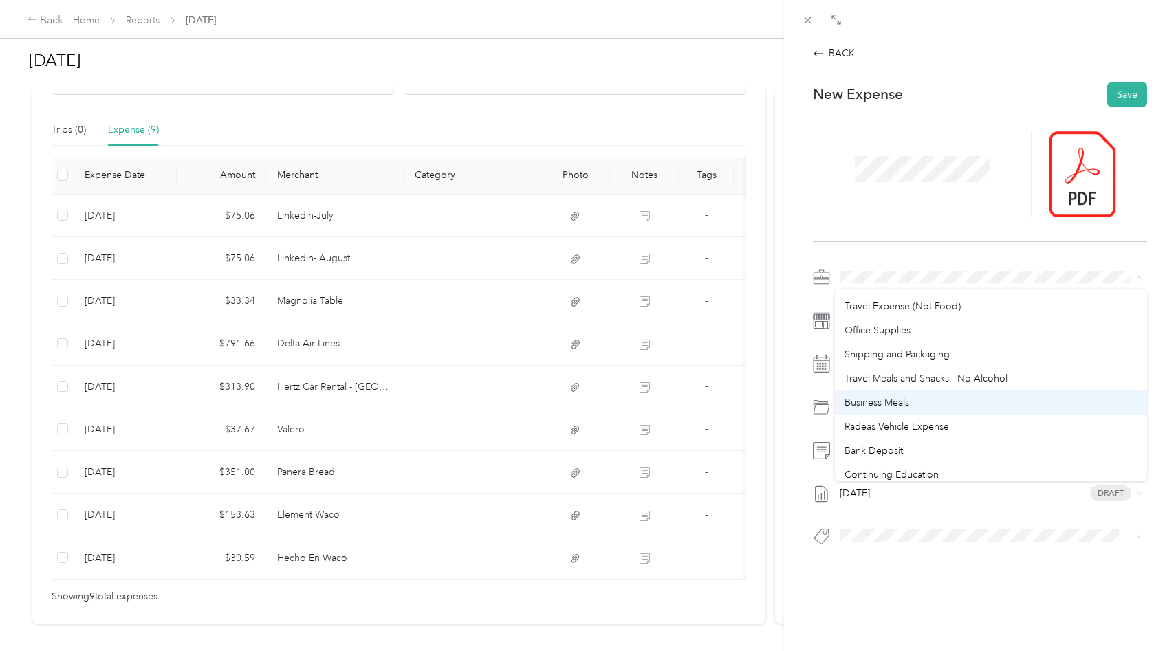
scroll to position [66, 0]
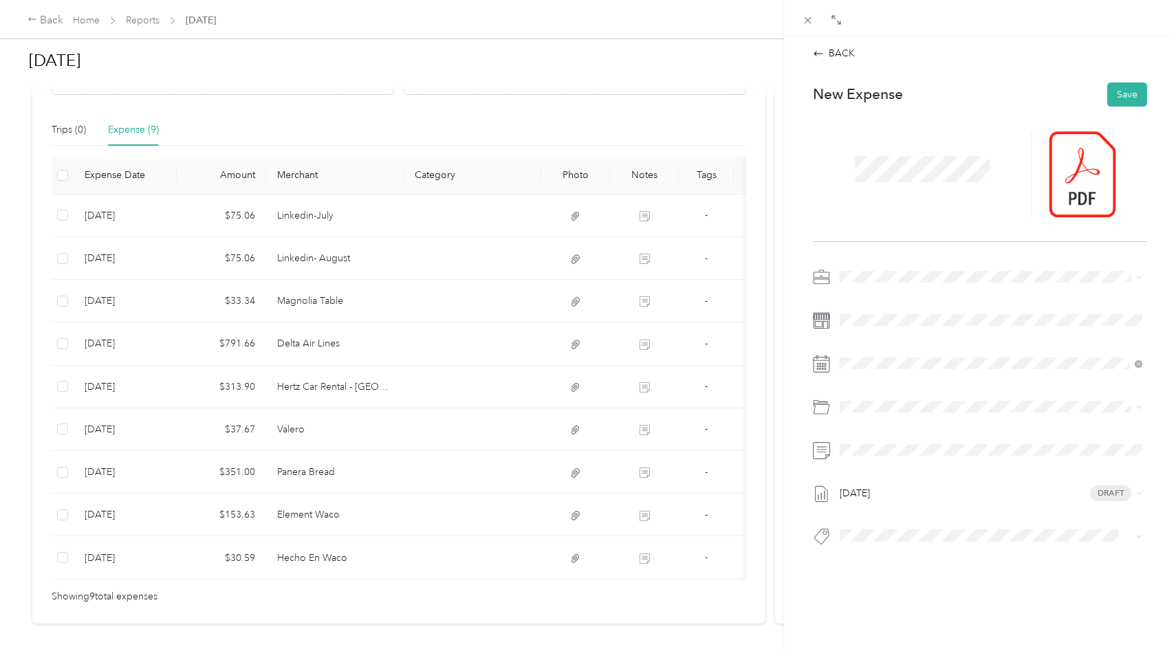
click at [880, 470] on span "Continuing Education" at bounding box center [891, 471] width 94 height 12
click at [877, 399] on span at bounding box center [991, 407] width 312 height 22
click at [1121, 89] on button "Save" at bounding box center [1127, 94] width 40 height 24
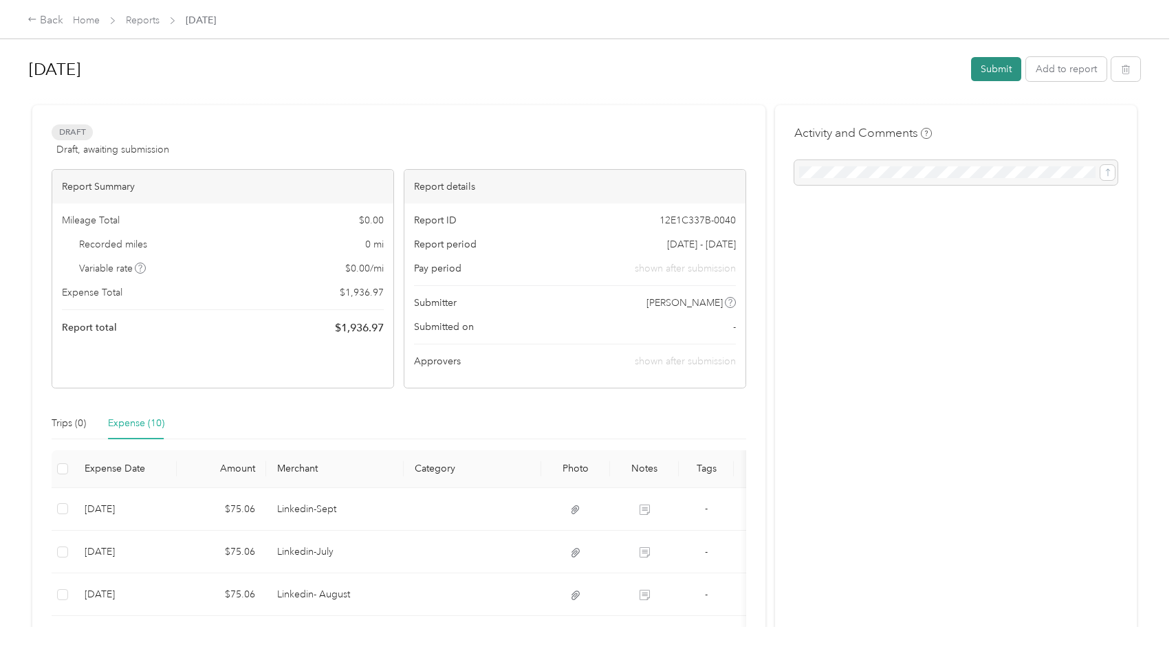
click at [994, 69] on button "Submit" at bounding box center [996, 69] width 50 height 24
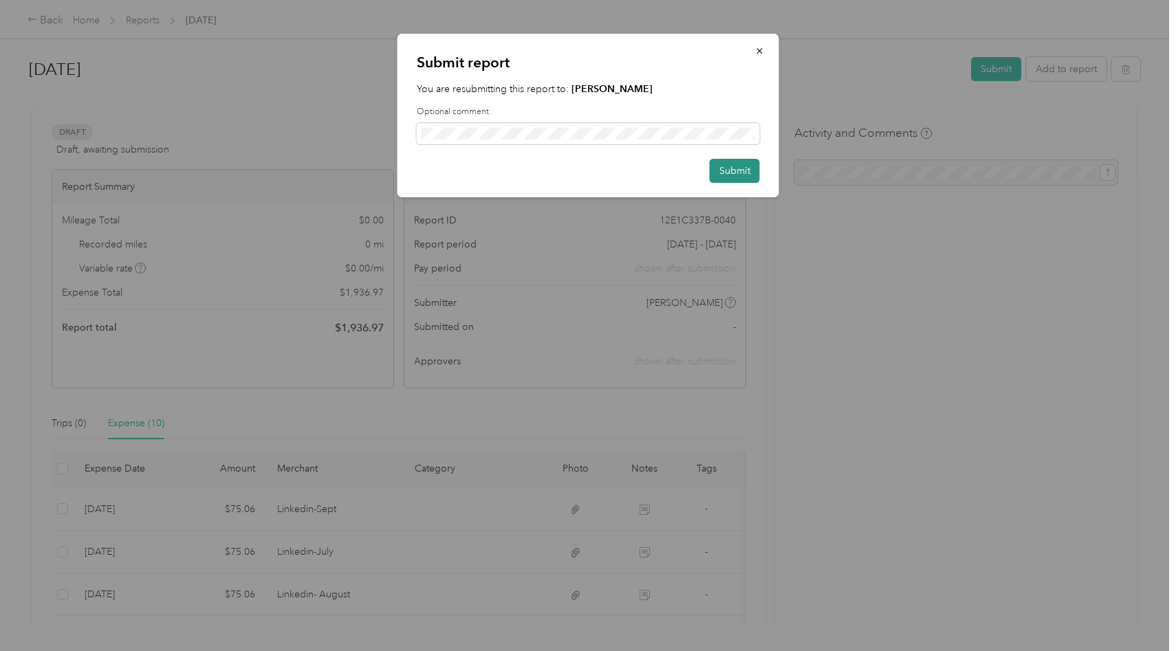
click at [740, 172] on button "Submit" at bounding box center [734, 171] width 50 height 24
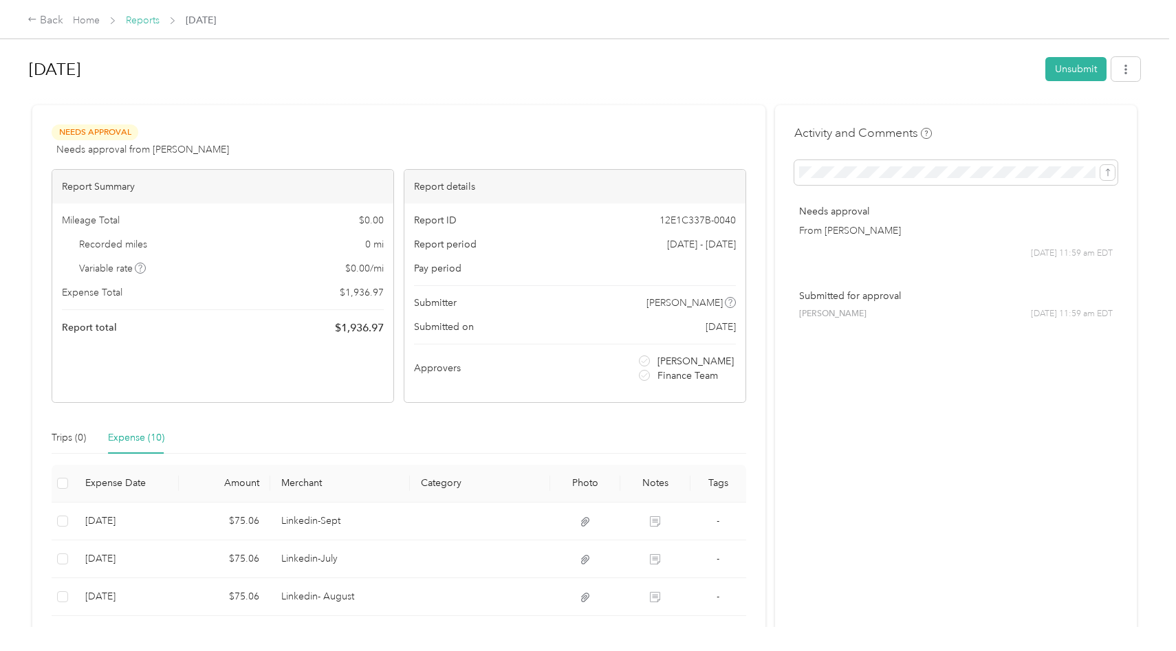
click at [143, 19] on link "Reports" at bounding box center [143, 20] width 34 height 12
